Goal: Use online tool/utility: Utilize a website feature to perform a specific function

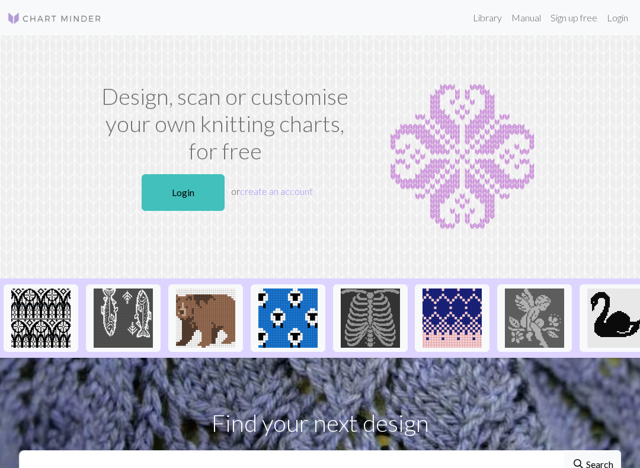
click at [182, 182] on link "Login" at bounding box center [183, 192] width 83 height 37
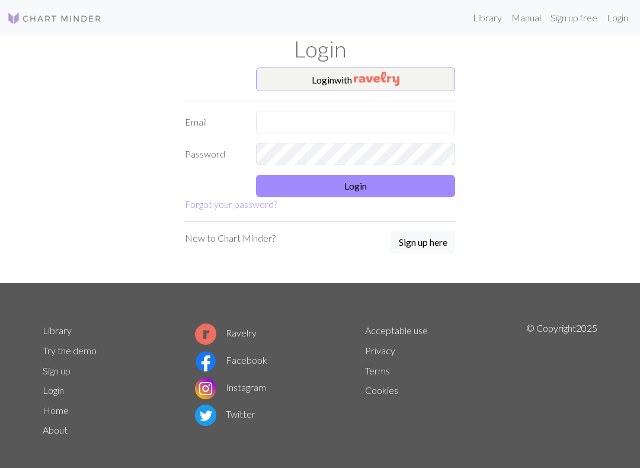
click at [392, 82] on img "button" at bounding box center [377, 79] width 46 height 14
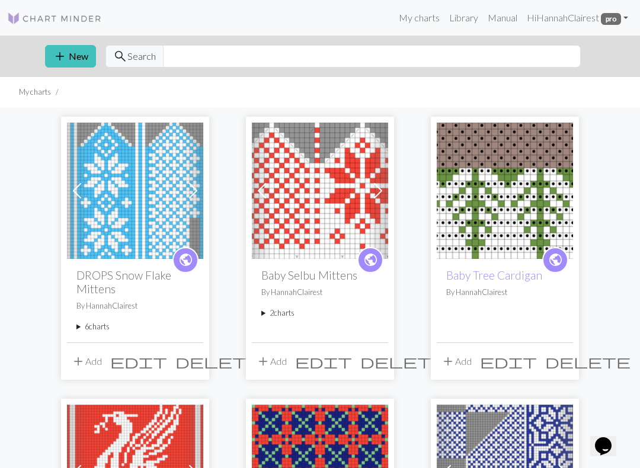
click at [91, 328] on summary "6 charts" at bounding box center [134, 326] width 117 height 11
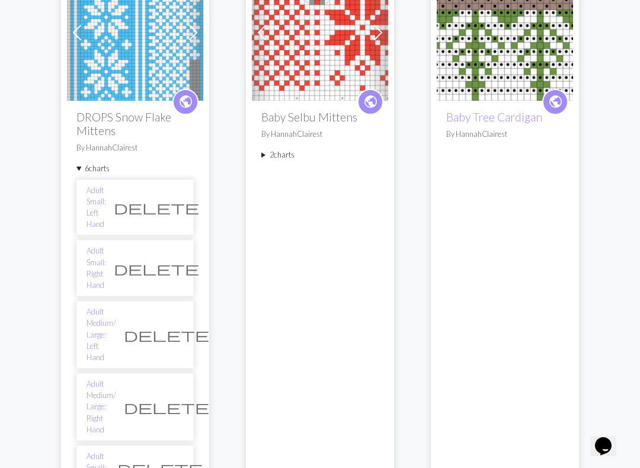
scroll to position [157, 0]
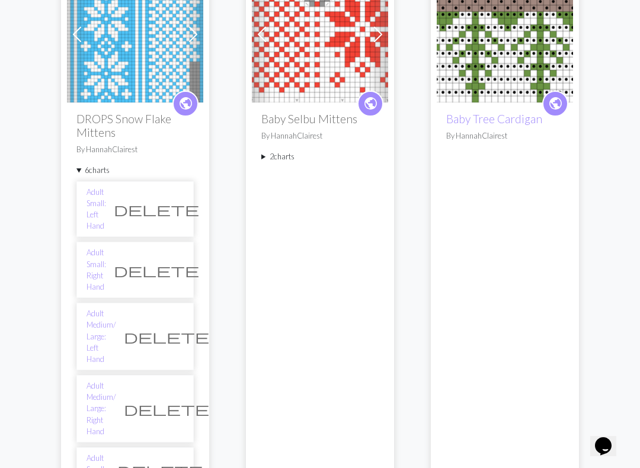
click at [116, 308] on link "Adult Medium/ Large: Left Hand" at bounding box center [102, 336] width 30 height 57
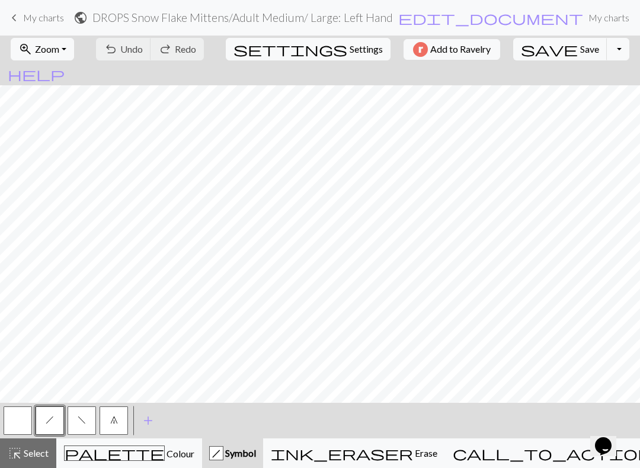
scroll to position [156, 0]
click at [532, 462] on button "call_to_action Knitting mode Knitting mode" at bounding box center [582, 454] width 275 height 30
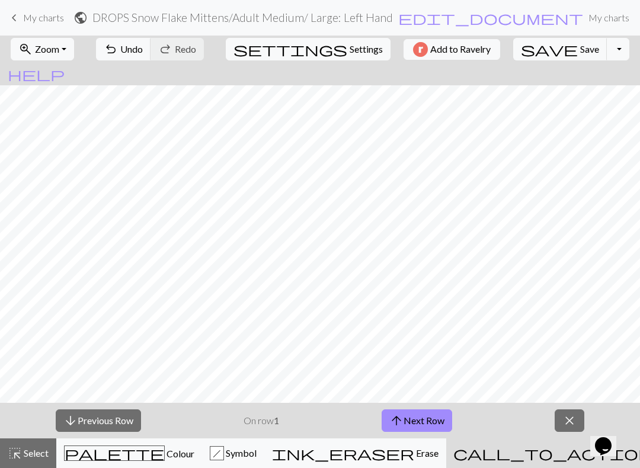
click at [419, 427] on button "arrow_upward Next Row" at bounding box center [417, 421] width 71 height 23
click at [426, 420] on button "arrow_upward Next Row" at bounding box center [417, 421] width 71 height 23
click at [433, 426] on button "arrow_upward Next Row" at bounding box center [417, 421] width 71 height 23
click at [122, 461] on span "palette" at bounding box center [115, 453] width 100 height 17
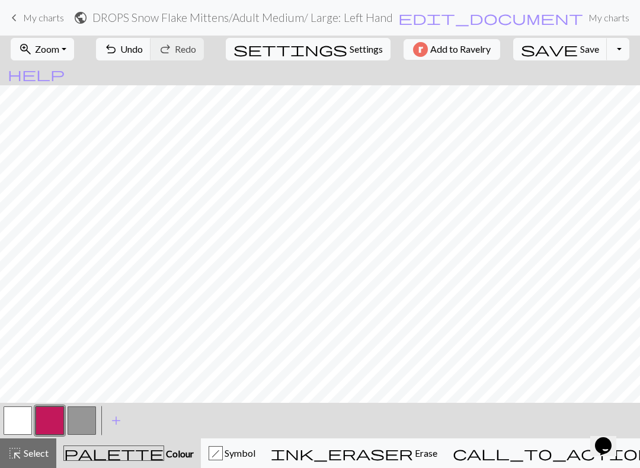
click at [88, 426] on button "button" at bounding box center [82, 421] width 28 height 28
click at [50, 422] on button "button" at bounding box center [50, 421] width 28 height 28
click at [58, 421] on button "button" at bounding box center [50, 421] width 28 height 28
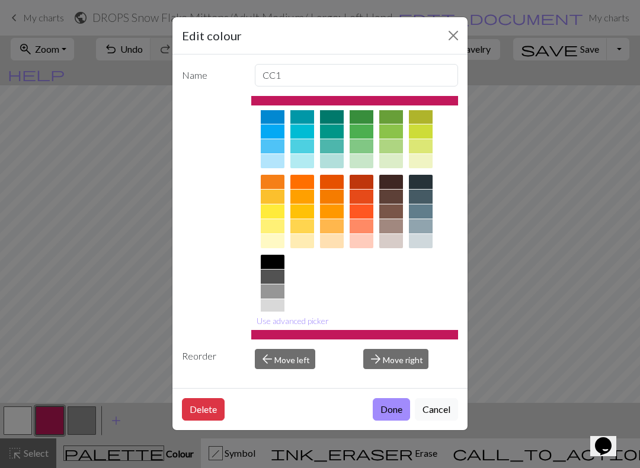
scroll to position [109, 0]
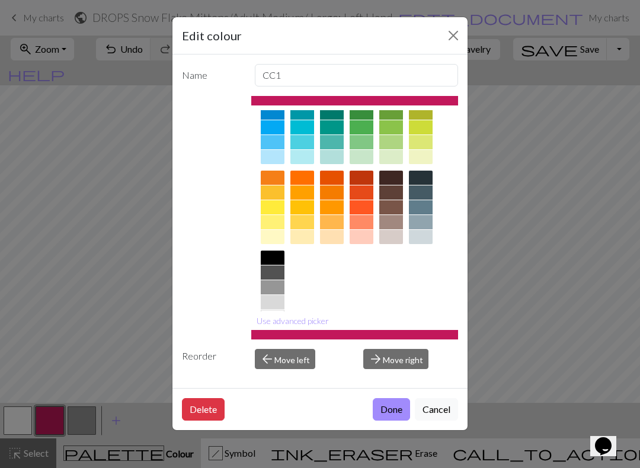
click at [279, 258] on div at bounding box center [273, 258] width 24 height 14
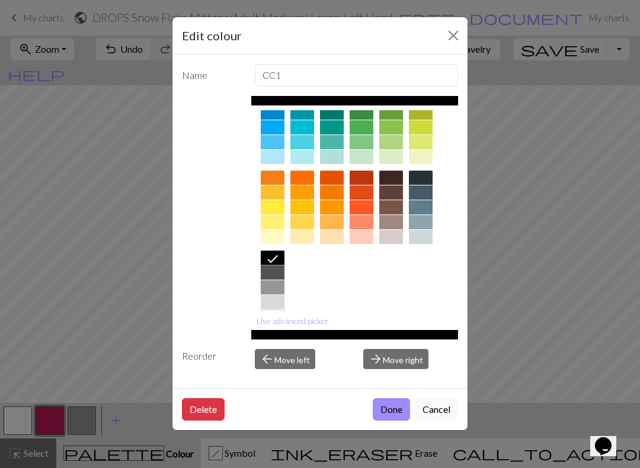
click at [394, 403] on button "Done" at bounding box center [391, 409] width 37 height 23
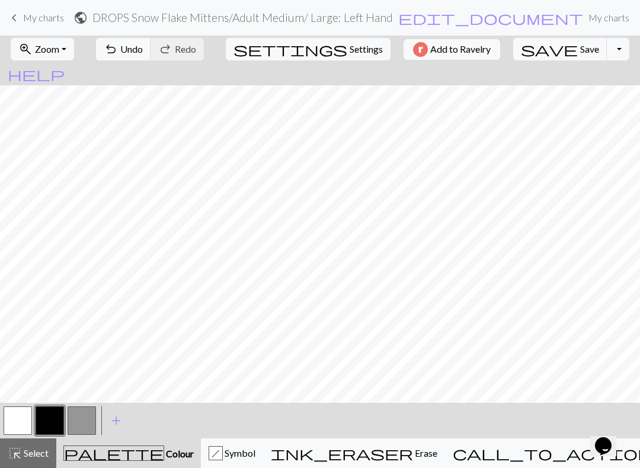
click at [556, 465] on button "call_to_action Knitting mode Knitting mode" at bounding box center [582, 454] width 275 height 30
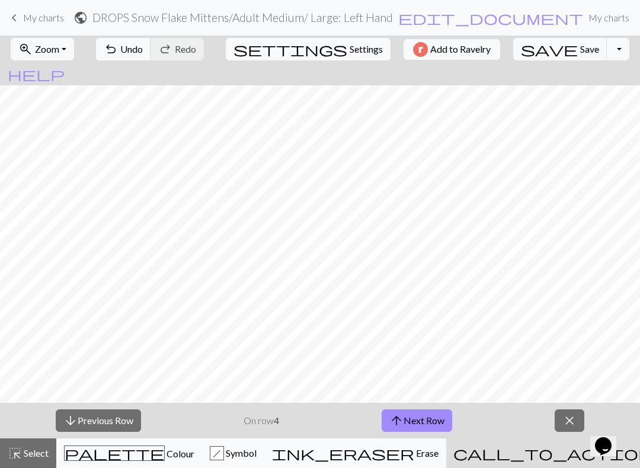
click at [145, 461] on button "palette Colour Colour" at bounding box center [129, 454] width 146 height 30
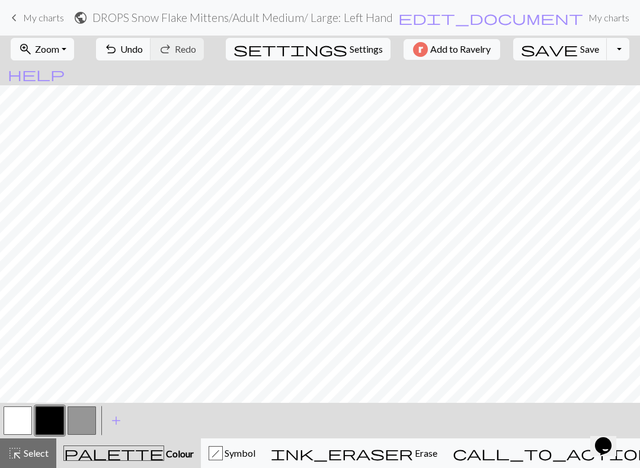
click at [53, 414] on button "button" at bounding box center [50, 421] width 28 height 28
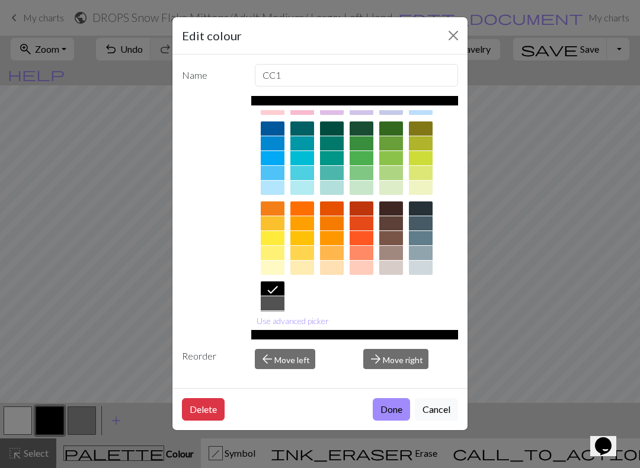
scroll to position [89, 0]
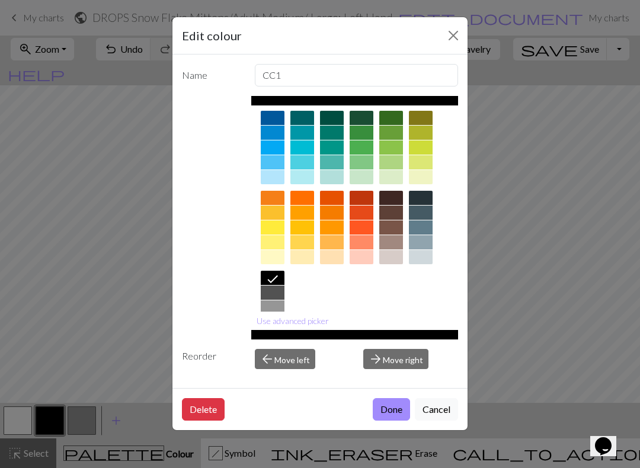
click at [275, 287] on div at bounding box center [273, 293] width 24 height 14
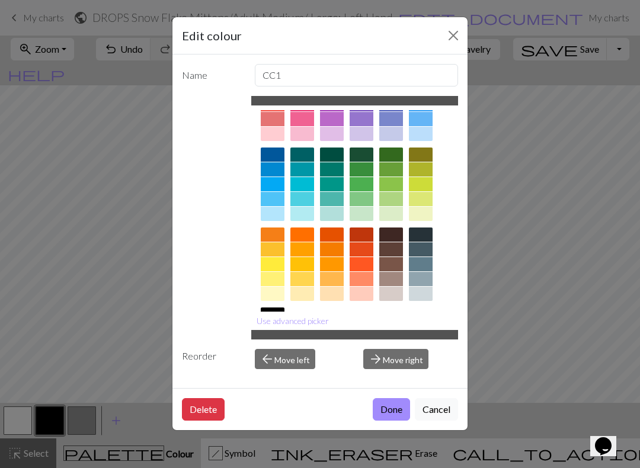
scroll to position [47, 0]
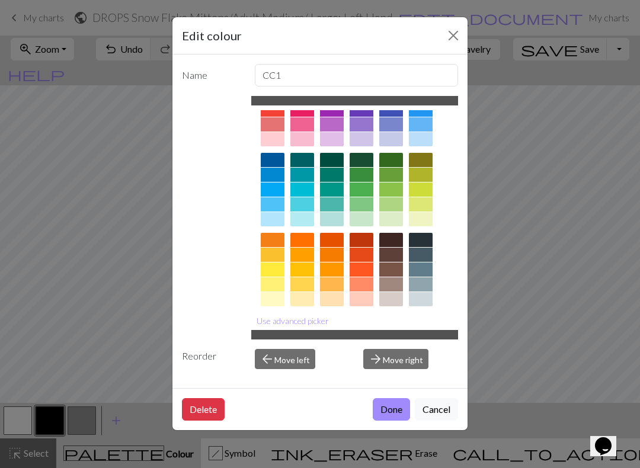
click at [426, 235] on div at bounding box center [421, 240] width 24 height 14
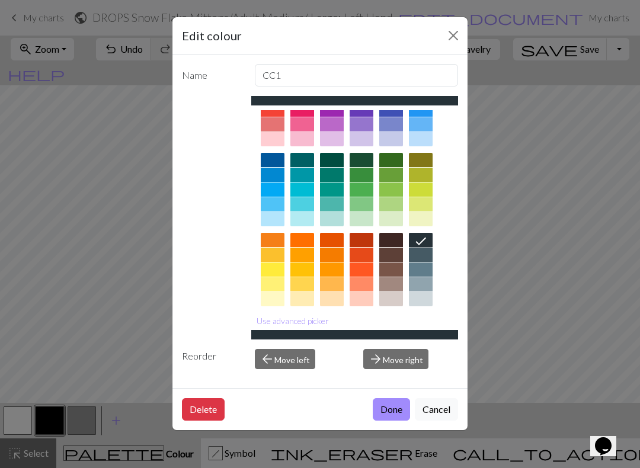
click at [406, 402] on button "Done" at bounding box center [391, 409] width 37 height 23
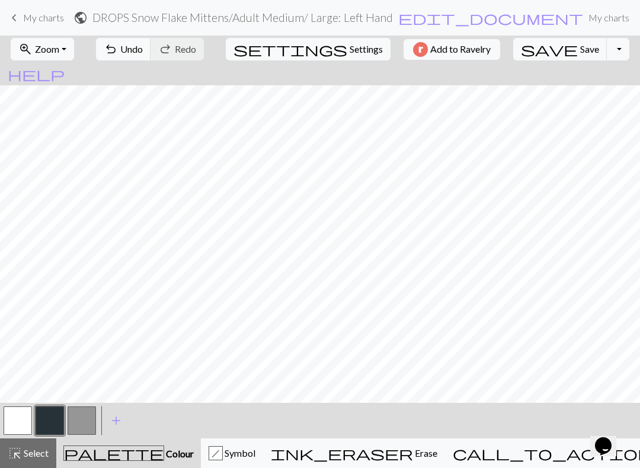
click at [538, 459] on span "call_to_action" at bounding box center [552, 453] width 199 height 17
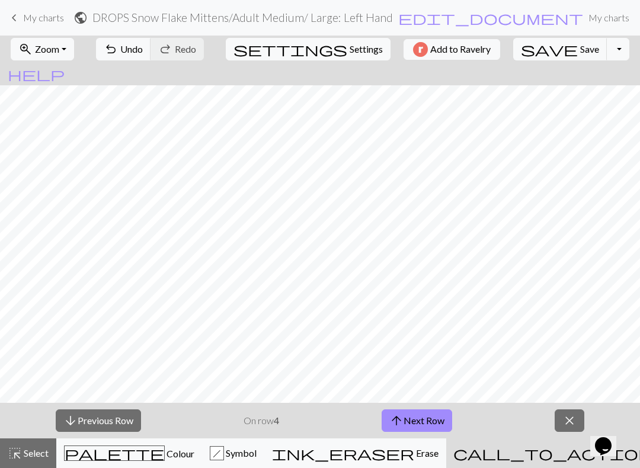
click at [442, 417] on button "arrow_upward Next Row" at bounding box center [417, 421] width 71 height 23
click at [414, 412] on button "arrow_upward Next Row" at bounding box center [417, 421] width 71 height 23
click at [426, 429] on button "arrow_upward Next Row" at bounding box center [417, 421] width 71 height 23
click at [420, 421] on button "arrow_upward Next Row" at bounding box center [417, 421] width 71 height 23
click at [414, 422] on button "arrow_upward Next Row" at bounding box center [417, 421] width 71 height 23
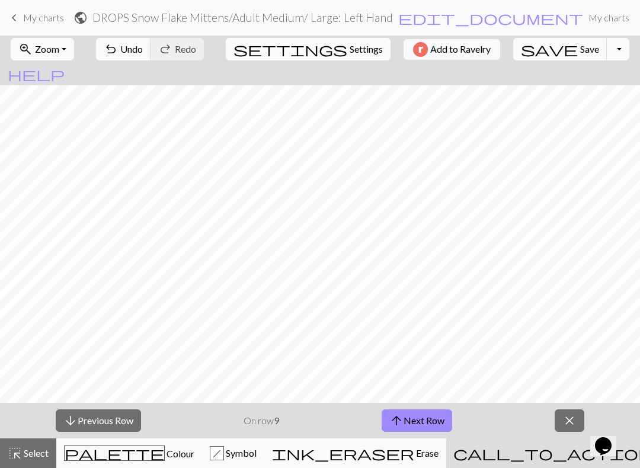
click at [420, 415] on button "arrow_upward Next Row" at bounding box center [417, 421] width 71 height 23
click at [428, 422] on button "arrow_upward Next Row" at bounding box center [419, 421] width 71 height 23
click at [407, 419] on button "arrow_upward Next Row" at bounding box center [419, 421] width 71 height 23
click at [433, 413] on button "arrow_upward Next Row" at bounding box center [419, 421] width 71 height 23
click at [437, 416] on button "arrow_upward Next Row" at bounding box center [419, 421] width 71 height 23
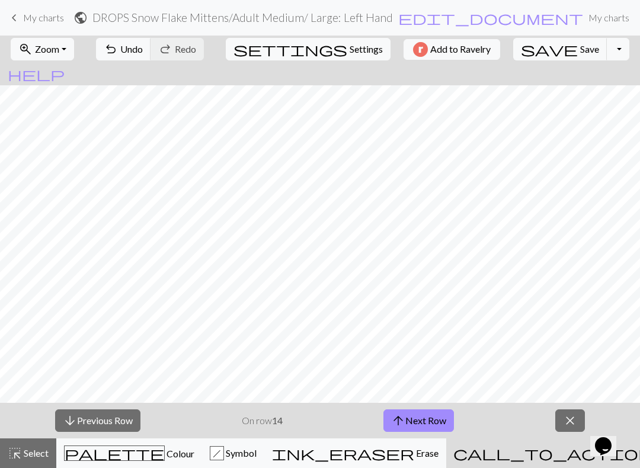
click at [410, 417] on button "arrow_upward Next Row" at bounding box center [419, 421] width 71 height 23
click at [431, 429] on button "arrow_upward Next Row" at bounding box center [419, 421] width 71 height 23
click at [440, 420] on button "arrow_upward Next Row" at bounding box center [419, 421] width 71 height 23
click at [427, 420] on button "arrow_upward Next Row" at bounding box center [419, 421] width 71 height 23
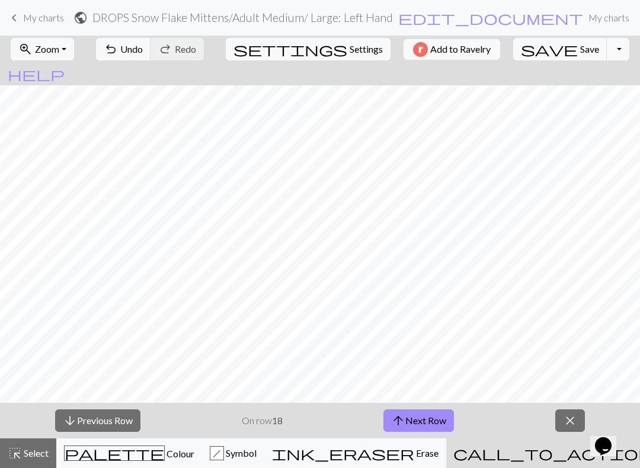
click at [426, 422] on button "arrow_upward Next Row" at bounding box center [419, 421] width 71 height 23
click at [406, 425] on button "arrow_upward Next Row" at bounding box center [419, 421] width 71 height 23
click at [442, 423] on button "arrow_upward Next Row" at bounding box center [419, 421] width 71 height 23
click at [432, 419] on button "arrow_upward Next Row" at bounding box center [419, 421] width 71 height 23
click at [419, 421] on button "arrow_upward Next Row" at bounding box center [419, 421] width 71 height 23
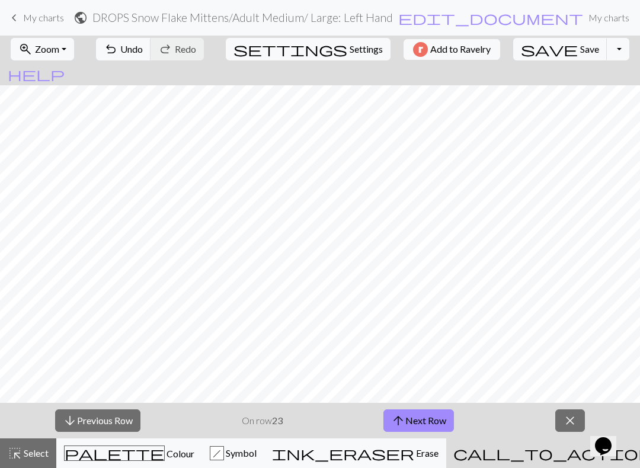
click at [423, 428] on button "arrow_upward Next Row" at bounding box center [419, 421] width 71 height 23
click at [435, 417] on button "arrow_upward Next Row" at bounding box center [419, 421] width 71 height 23
click at [558, 42] on button "save Save Save" at bounding box center [560, 49] width 94 height 23
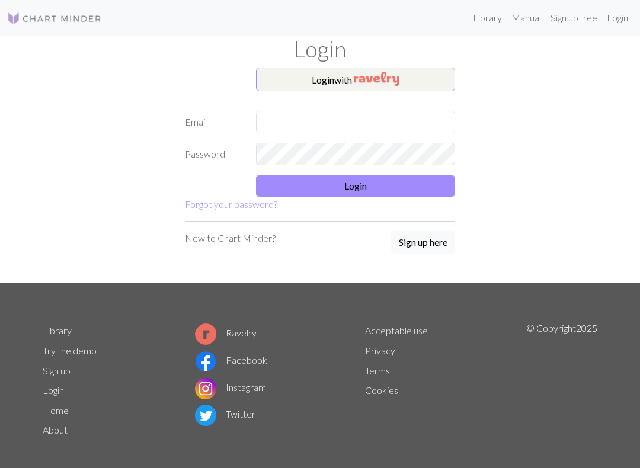
click at [362, 72] on img "button" at bounding box center [377, 79] width 46 height 14
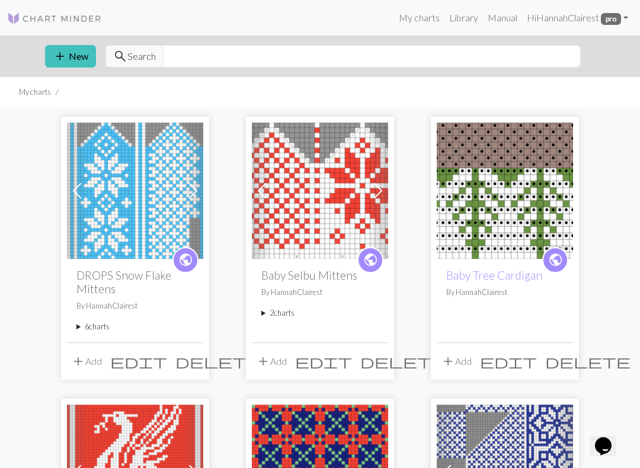
click at [105, 318] on div "public DROPS Snow Flake Mittens By HannahClairest 6 charts Adult Small: Left Ha…" at bounding box center [135, 300] width 136 height 83
click at [88, 328] on summary "6 charts" at bounding box center [134, 326] width 117 height 11
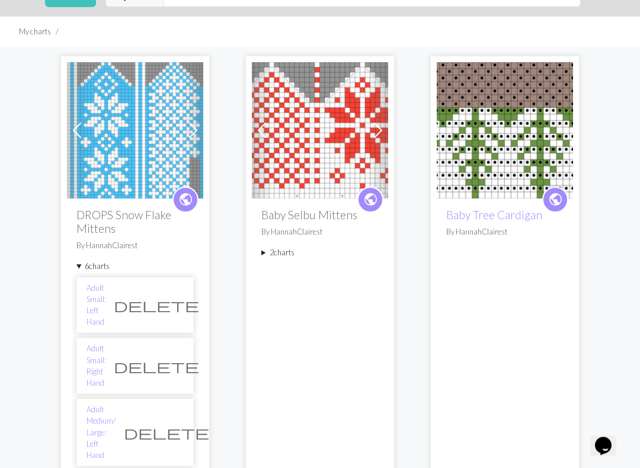
scroll to position [60, 0]
click at [116, 404] on link "Adult Medium/ Large: Left Hand" at bounding box center [102, 432] width 30 height 57
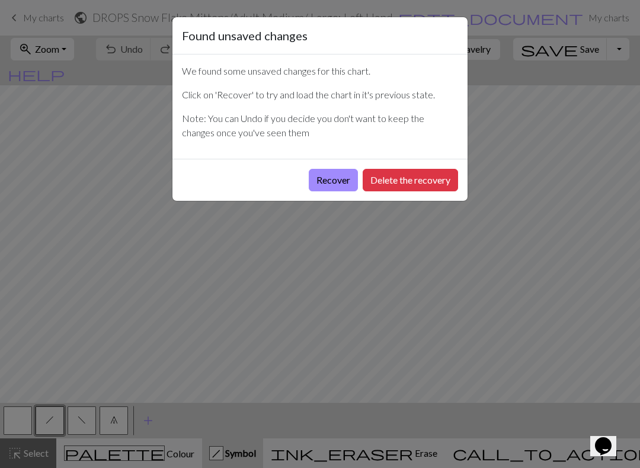
click at [344, 184] on button "Recover" at bounding box center [333, 180] width 49 height 23
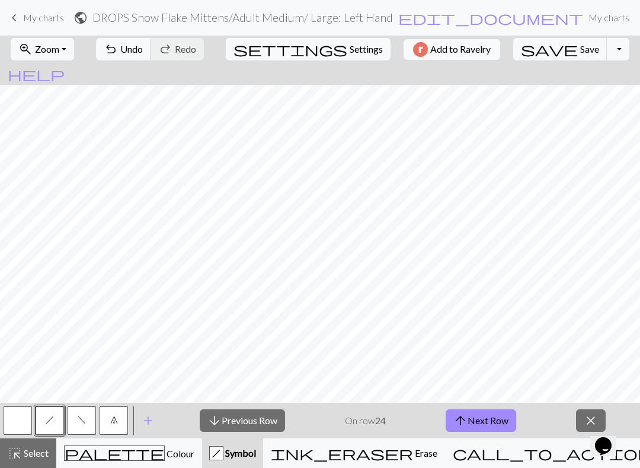
click at [496, 422] on button "arrow_upward Next Row" at bounding box center [481, 421] width 71 height 23
click at [580, 46] on span "Save" at bounding box center [589, 48] width 19 height 11
